Goal: Task Accomplishment & Management: Use online tool/utility

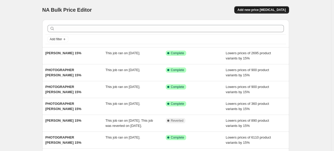
click at [263, 10] on span "Add new price [MEDICAL_DATA]" at bounding box center [262, 10] width 48 height 4
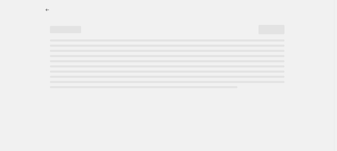
select select "percentage"
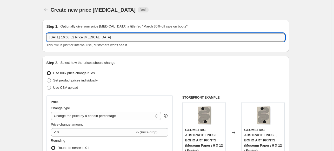
click at [169, 39] on input "[DATE] 16:03:52 Price [MEDICAL_DATA]" at bounding box center [166, 37] width 239 height 8
paste input "[PERSON_NAME]"
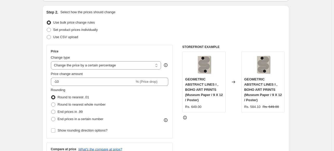
scroll to position [52, 0]
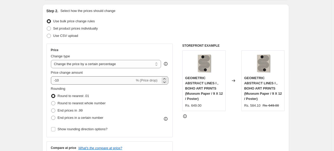
type input "PHOTOGRAPHER [PERSON_NAME] 15%"
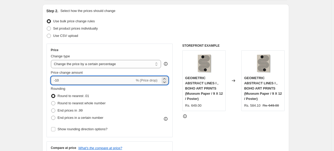
click at [98, 80] on input "-10" at bounding box center [93, 80] width 84 height 8
type input "-15"
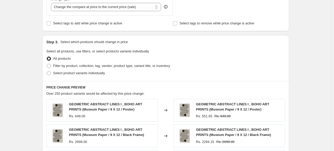
scroll to position [208, 0]
click at [65, 63] on span "Filter by product, collection, tag, vendor, product type, variant title, or inv…" at bounding box center [111, 65] width 117 height 4
click at [47, 63] on input "Filter by product, collection, tag, vendor, product type, variant title, or inv…" at bounding box center [47, 63] width 0 height 0
radio input "true"
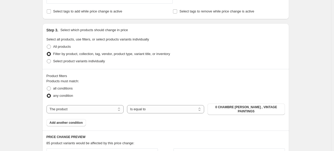
scroll to position [260, 0]
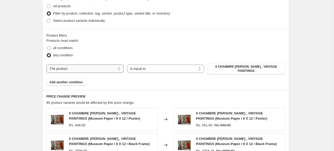
click at [113, 66] on select "The product The product's collection The product's tag The product's vendor The…" at bounding box center [85, 69] width 77 height 8
select select "collection"
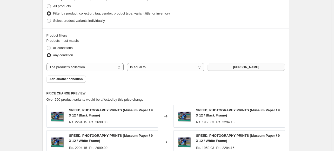
click at [244, 67] on span "[PERSON_NAME]" at bounding box center [246, 67] width 26 height 4
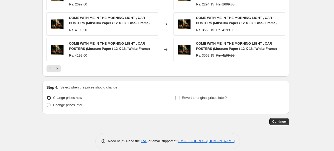
scroll to position [435, 0]
click at [284, 120] on span "Continue" at bounding box center [280, 122] width 14 height 4
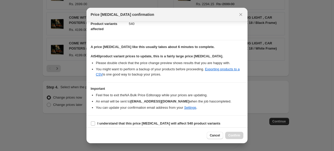
scroll to position [63, 0]
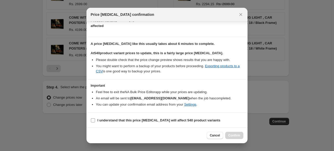
click at [92, 121] on input "I understand that this price [MEDICAL_DATA] will affect 540 product variants" at bounding box center [93, 121] width 4 height 4
checkbox input "true"
click at [238, 137] on span "Confirm" at bounding box center [234, 136] width 12 height 4
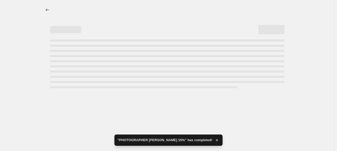
select select "percentage"
select select "collection"
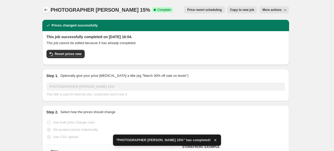
click at [48, 12] on icon "Price change jobs" at bounding box center [45, 9] width 5 height 5
